Goal: Task Accomplishment & Management: Use online tool/utility

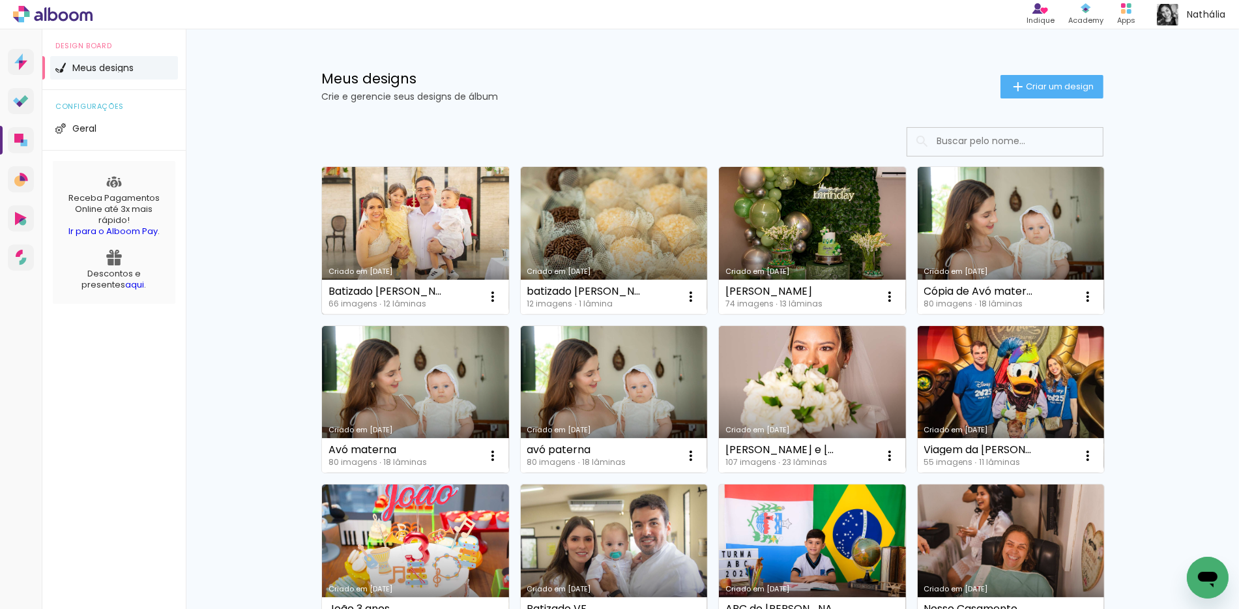
click at [438, 218] on link "Criado em [DATE]" at bounding box center [415, 240] width 187 height 147
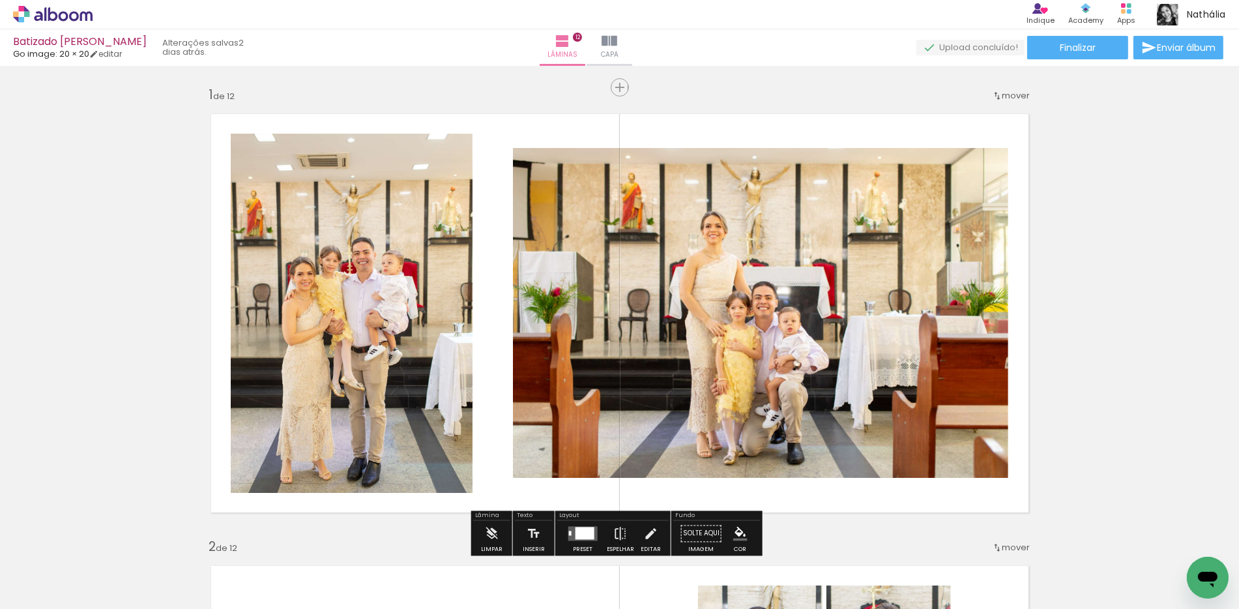
click at [51, 571] on input "Todas as fotos" at bounding box center [37, 569] width 50 height 11
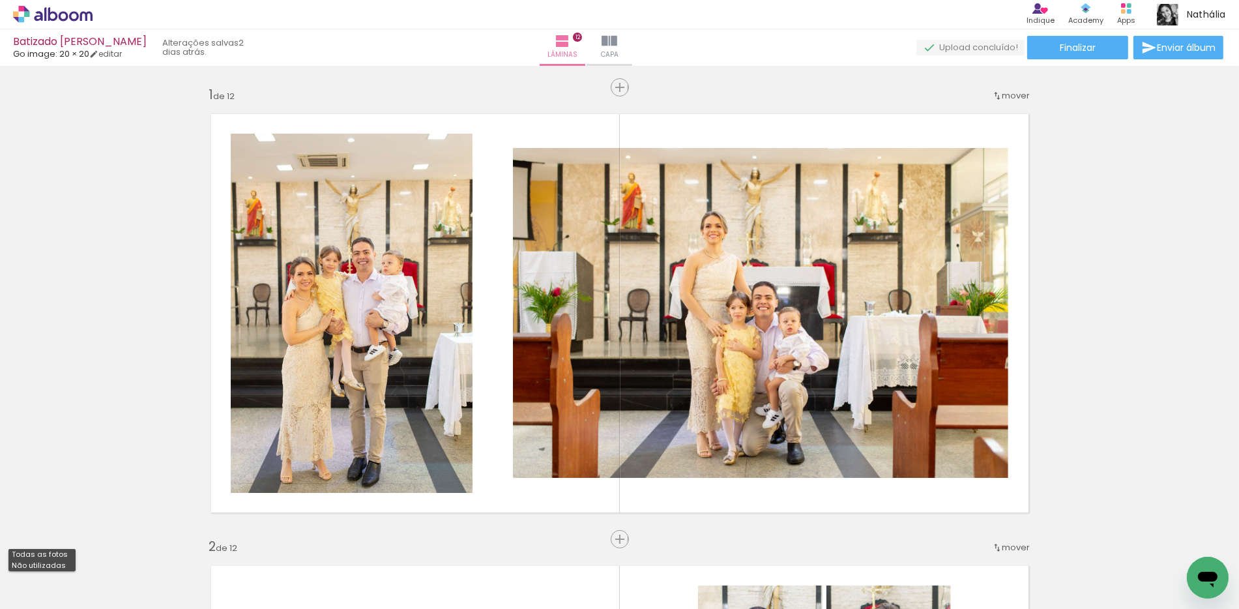
click at [0, 0] on slot "Não utilizadas" at bounding box center [0, 0] width 0 height 0
type input "Não utilizadas"
click at [107, 537] on iron-icon at bounding box center [102, 539] width 14 height 14
click at [107, 534] on iron-icon at bounding box center [102, 539] width 14 height 14
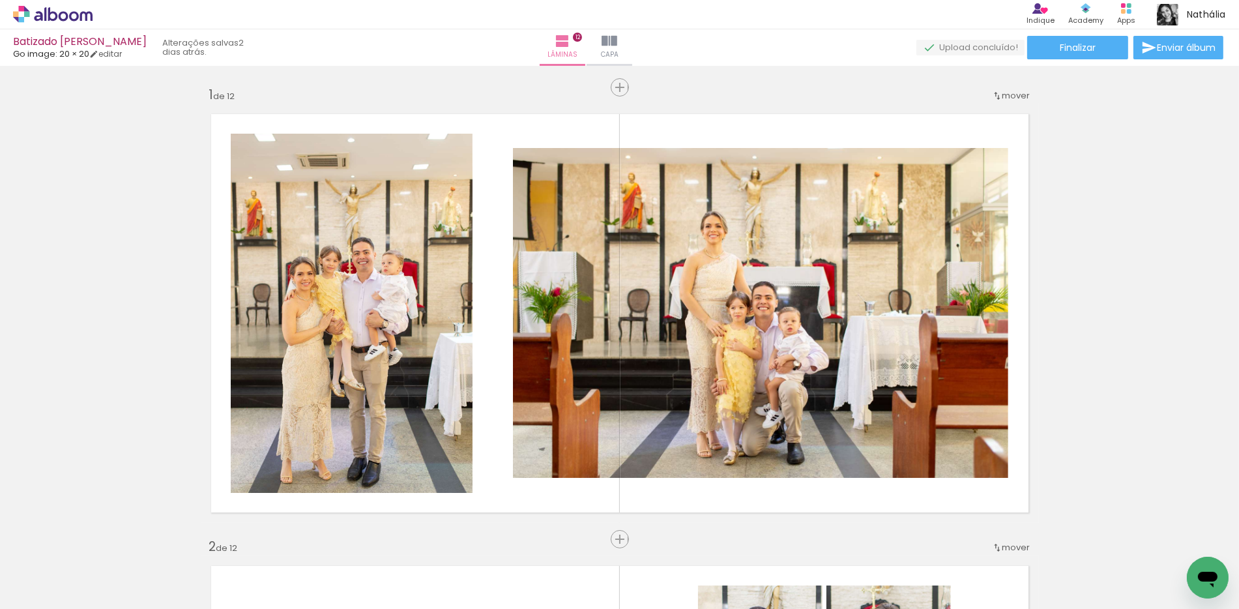
click at [107, 534] on iron-icon at bounding box center [102, 539] width 14 height 14
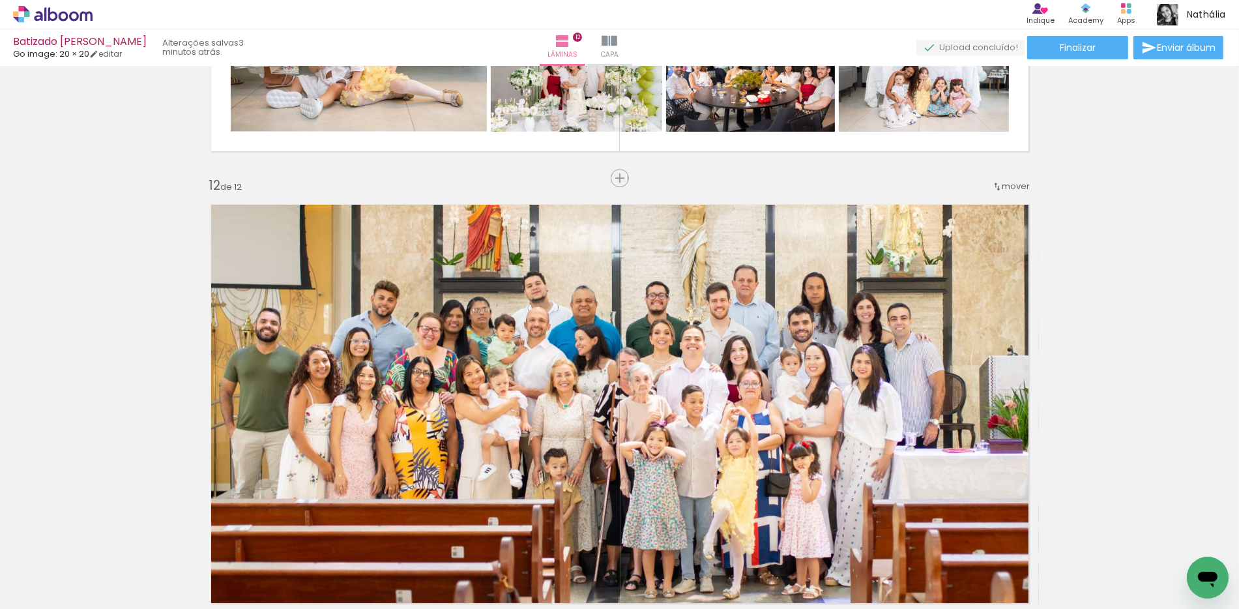
scroll to position [4875, 0]
